Goal: Transaction & Acquisition: Subscribe to service/newsletter

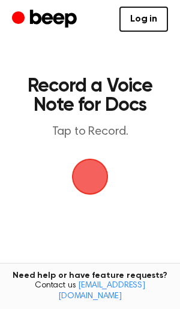
click at [138, 32] on div "Log in Create Account" at bounding box center [90, 19] width 156 height 38
click at [134, 22] on link "Log in" at bounding box center [143, 19] width 49 height 25
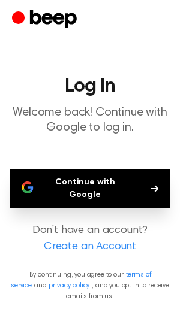
click at [83, 177] on button "Continue with Google" at bounding box center [90, 189] width 161 height 40
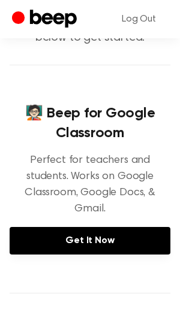
scroll to position [52, 0]
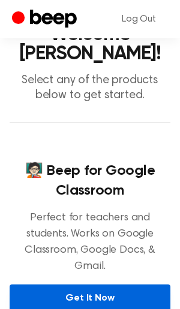
click at [50, 285] on link "Get It Now" at bounding box center [90, 299] width 161 height 28
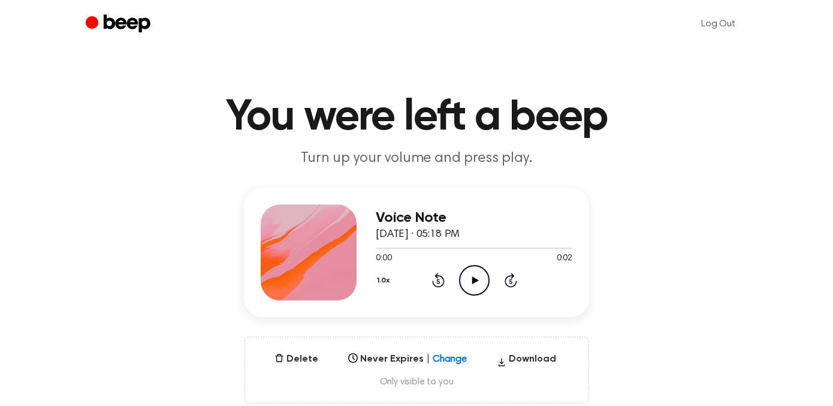
click at [386, 119] on h1 "You were left a beep" at bounding box center [416, 117] width 613 height 43
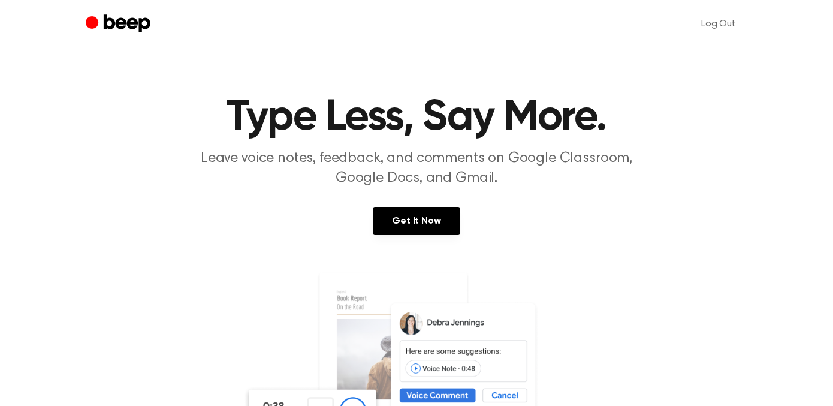
click at [119, 16] on icon "Beep" at bounding box center [120, 24] width 68 height 23
click at [150, 29] on icon "Beep" at bounding box center [120, 24] width 68 height 23
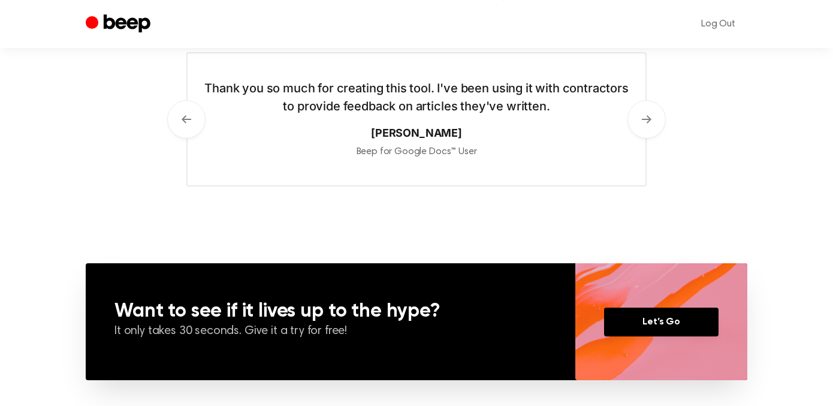
scroll to position [676, 0]
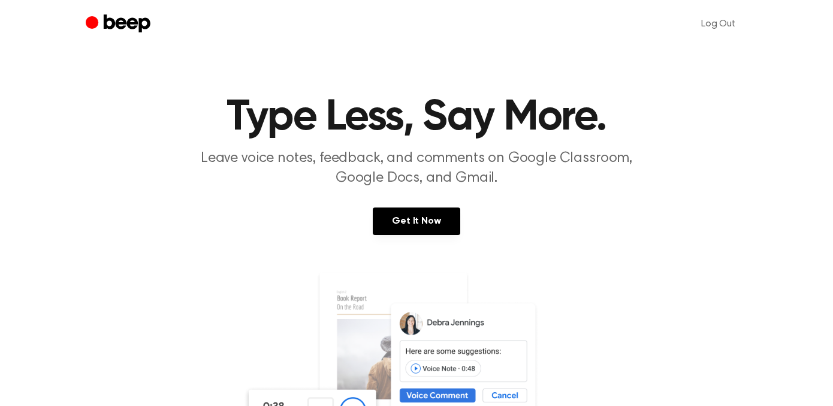
click at [404, 221] on link "Get It Now" at bounding box center [416, 221] width 87 height 28
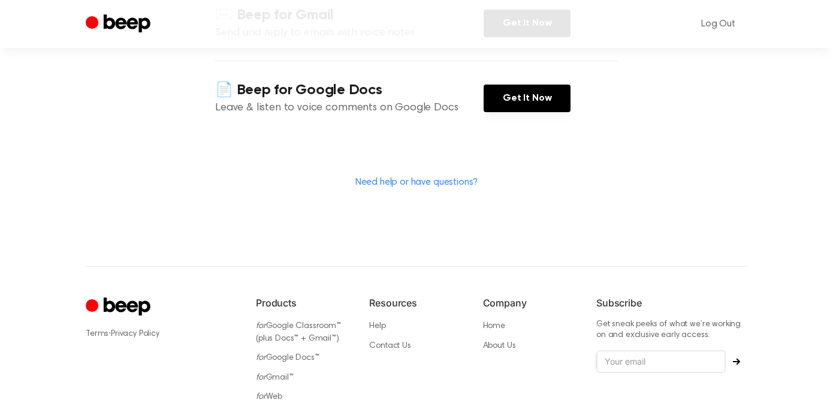
scroll to position [312, 0]
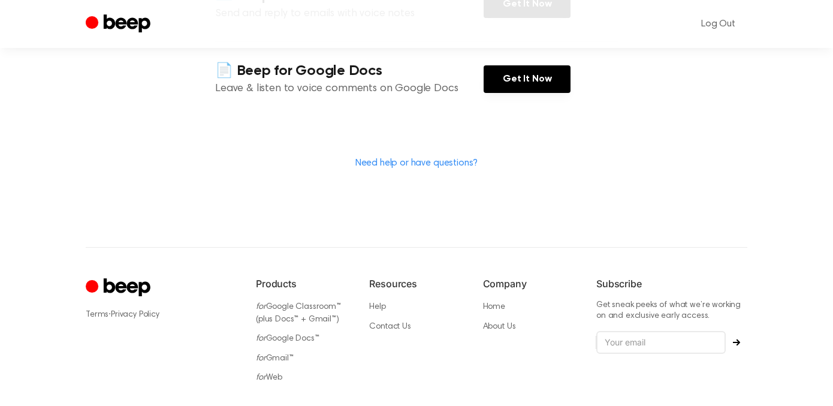
click at [432, 156] on div "Need help or have questions?" at bounding box center [416, 163] width 403 height 16
click at [429, 162] on link "Need help or have questions?" at bounding box center [416, 163] width 123 height 10
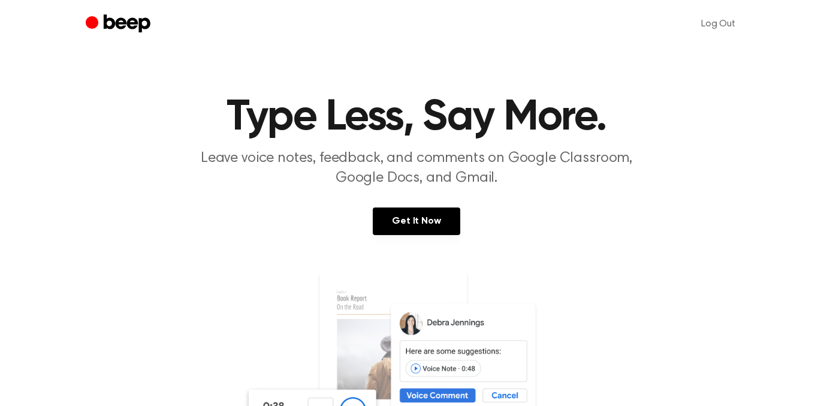
click at [124, 27] on icon "Beep" at bounding box center [127, 23] width 47 height 18
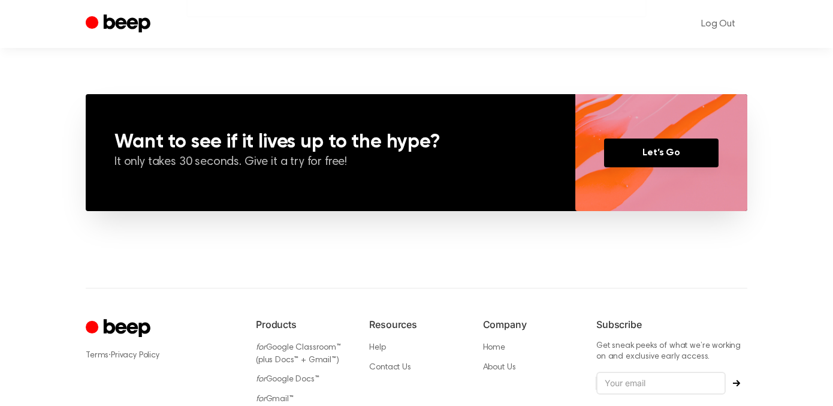
scroll to position [835, 0]
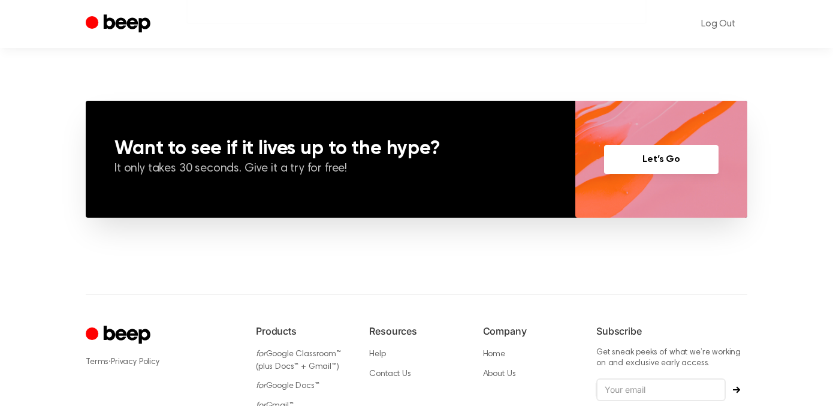
click at [658, 167] on link "Let’s Go" at bounding box center [661, 159] width 114 height 29
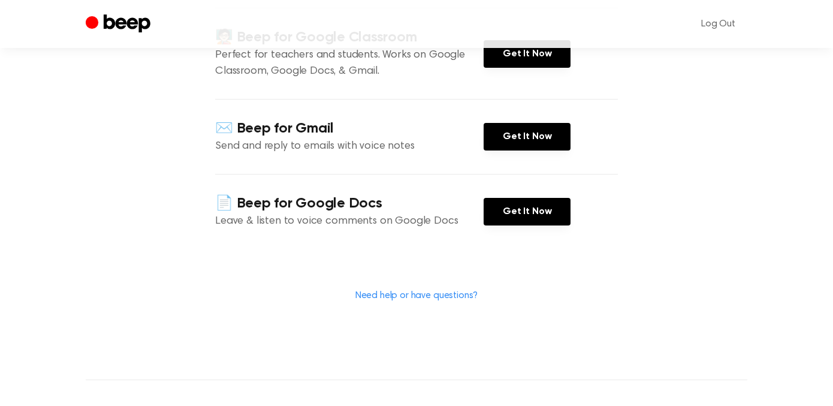
scroll to position [200, 0]
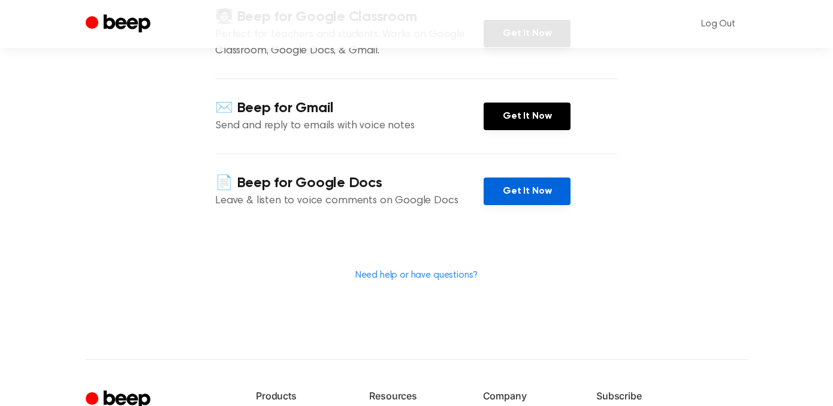
click at [505, 191] on link "Get It Now" at bounding box center [526, 191] width 87 height 28
